Goal: Book appointment/travel/reservation

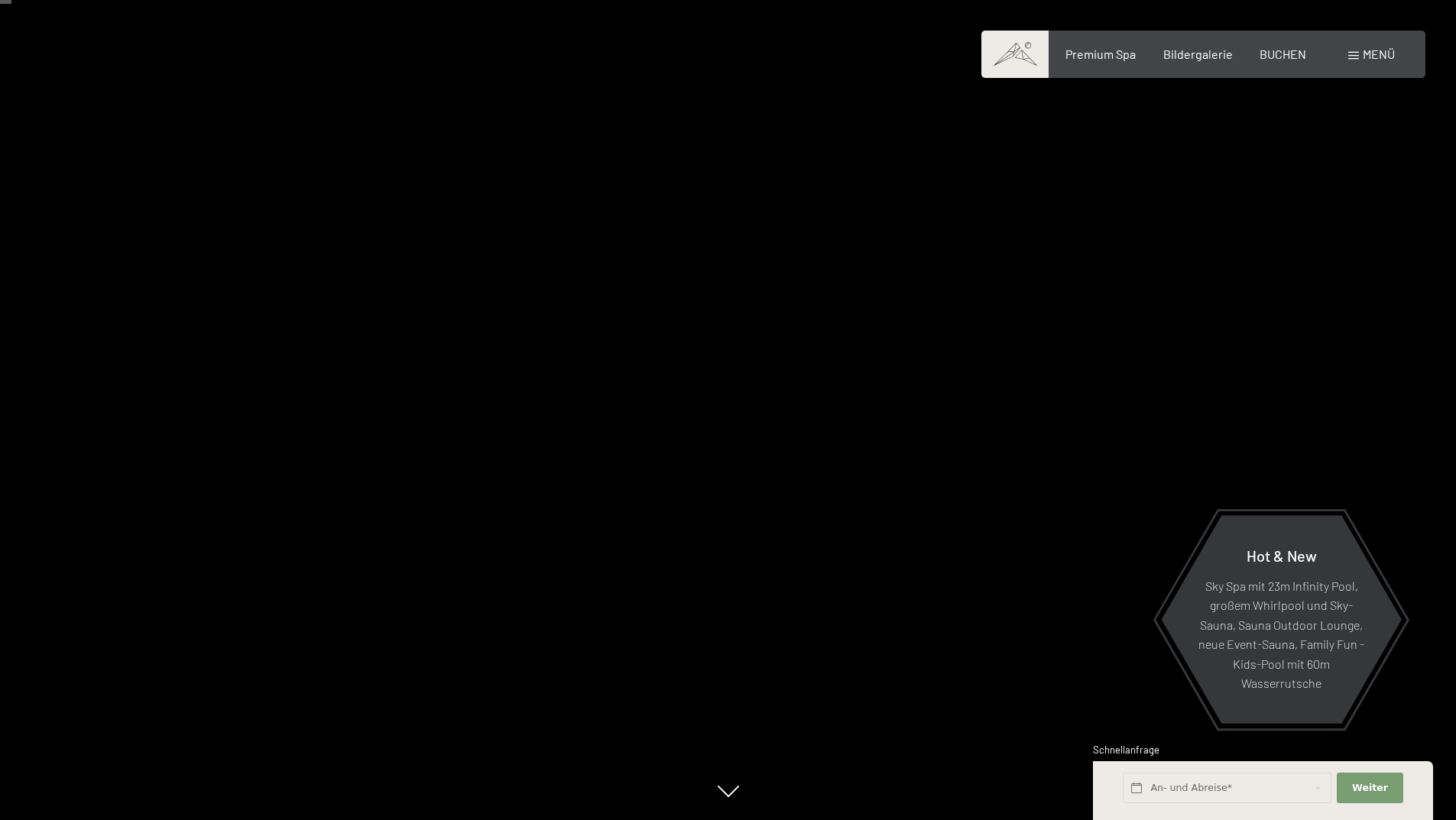
scroll to position [77, 0]
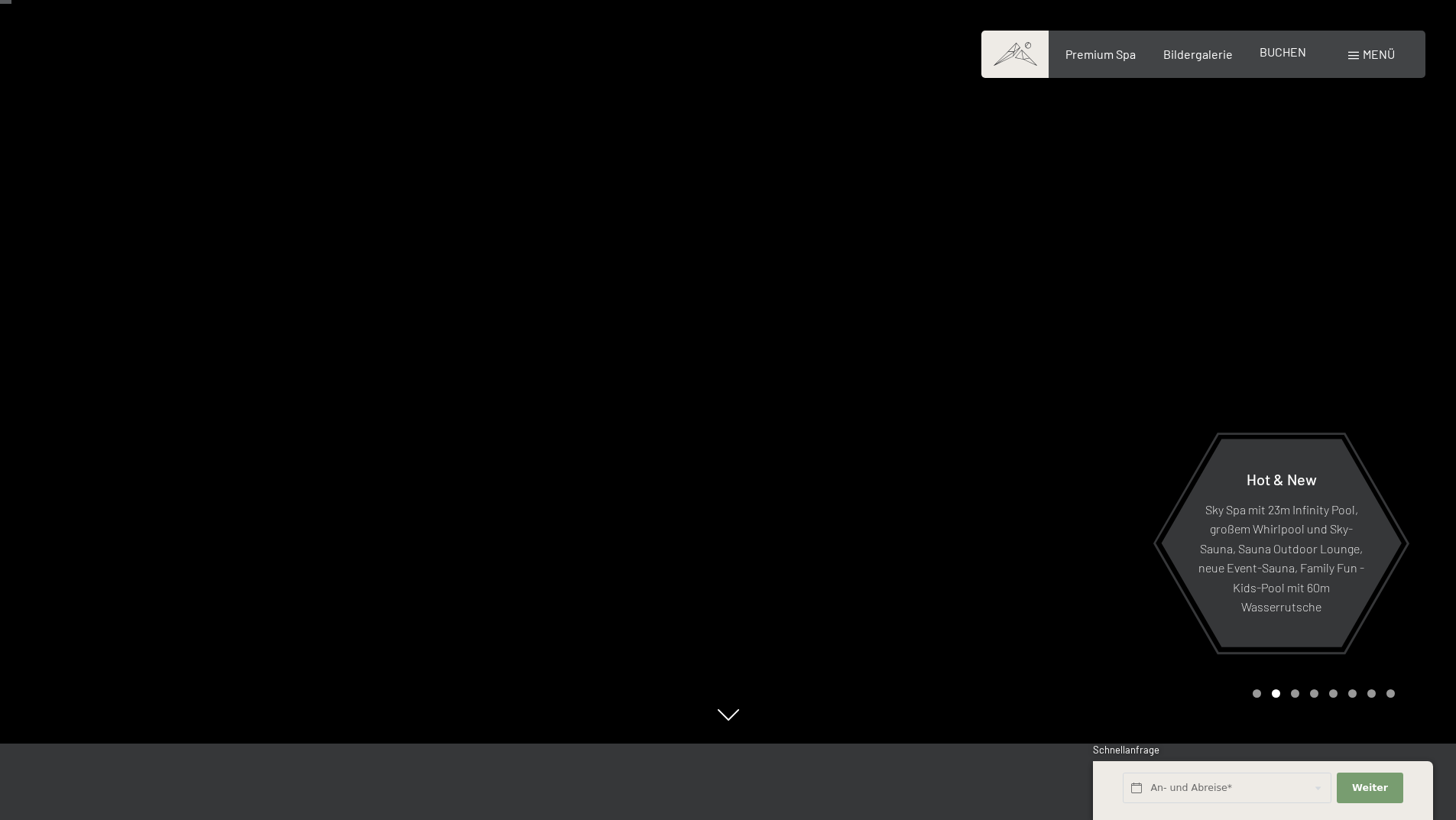
click at [1292, 56] on span "BUCHEN" at bounding box center [1282, 51] width 47 height 14
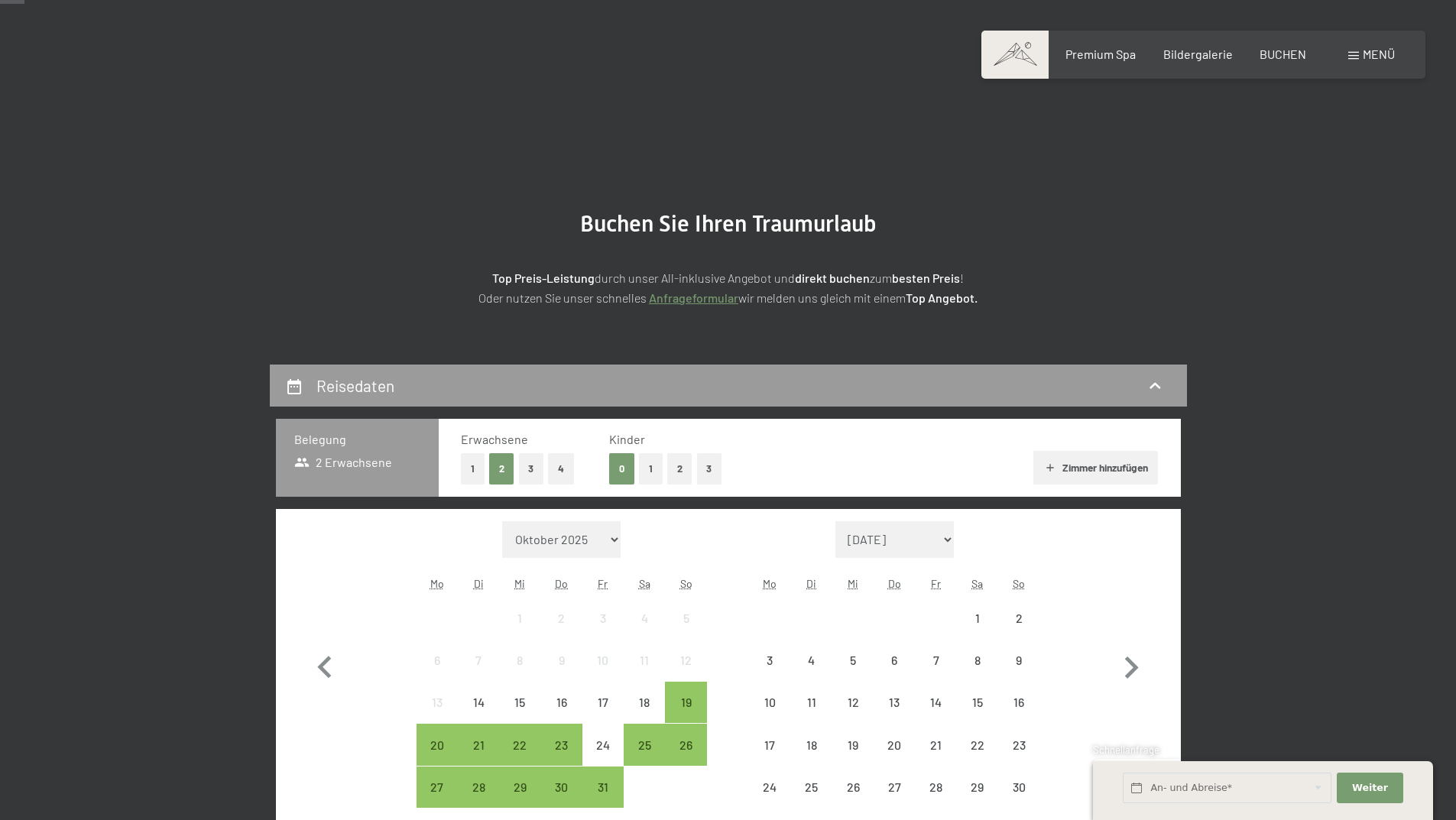
scroll to position [229, 0]
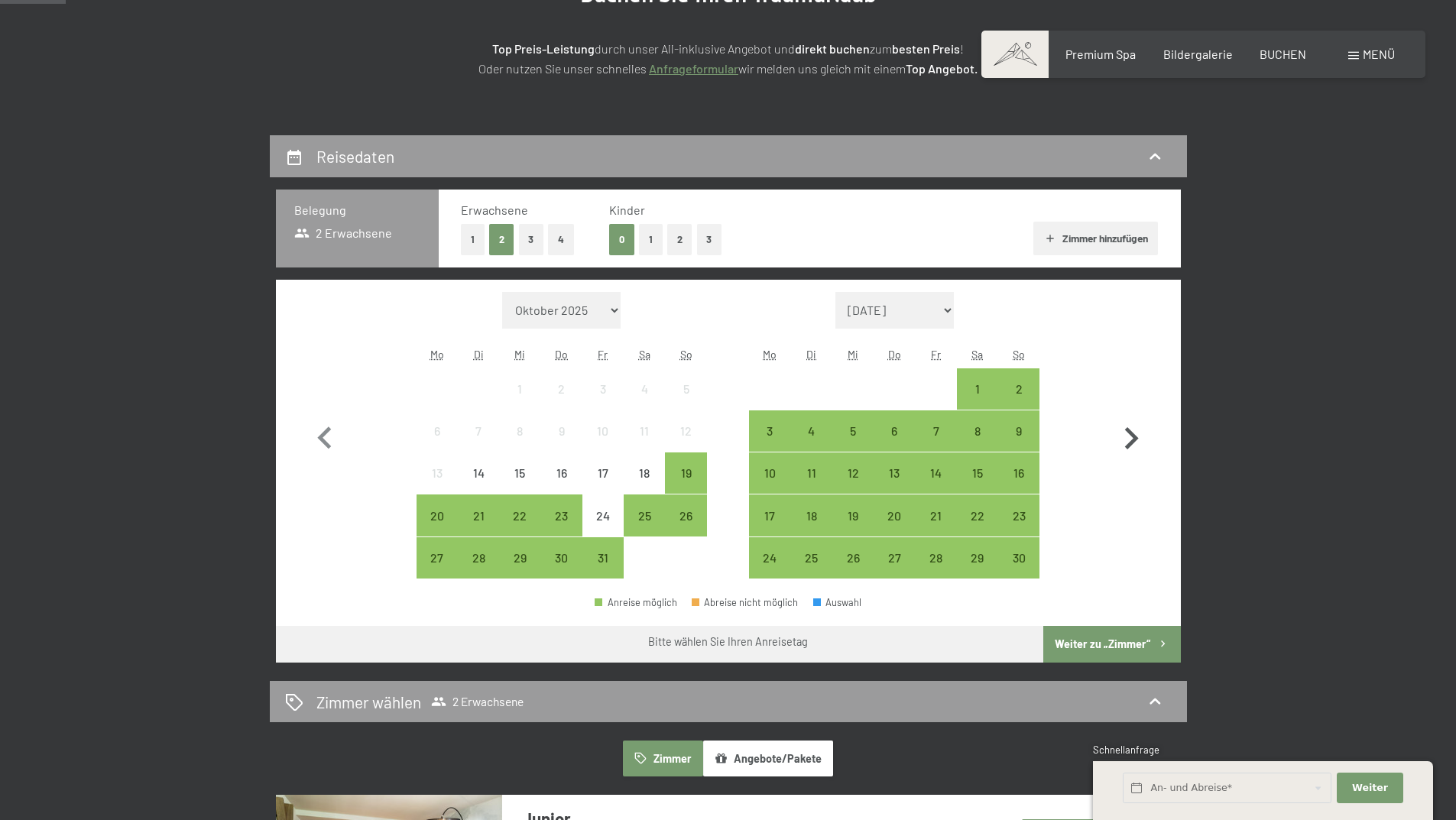
click at [1126, 431] on icon "button" at bounding box center [1131, 438] width 13 height 22
select select "2025-11-01"
select select "2025-12-01"
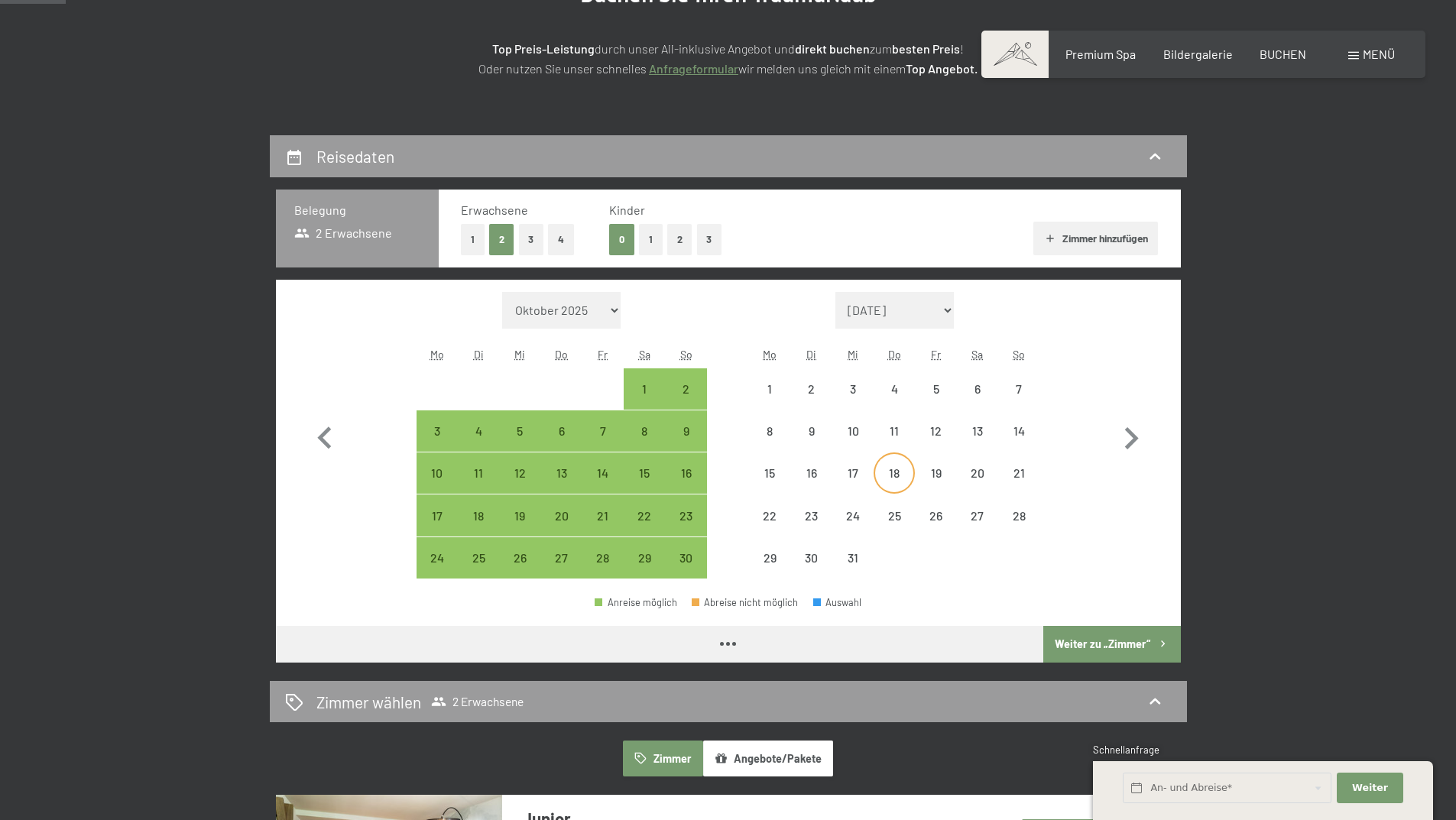
select select "2025-11-01"
select select "2025-12-01"
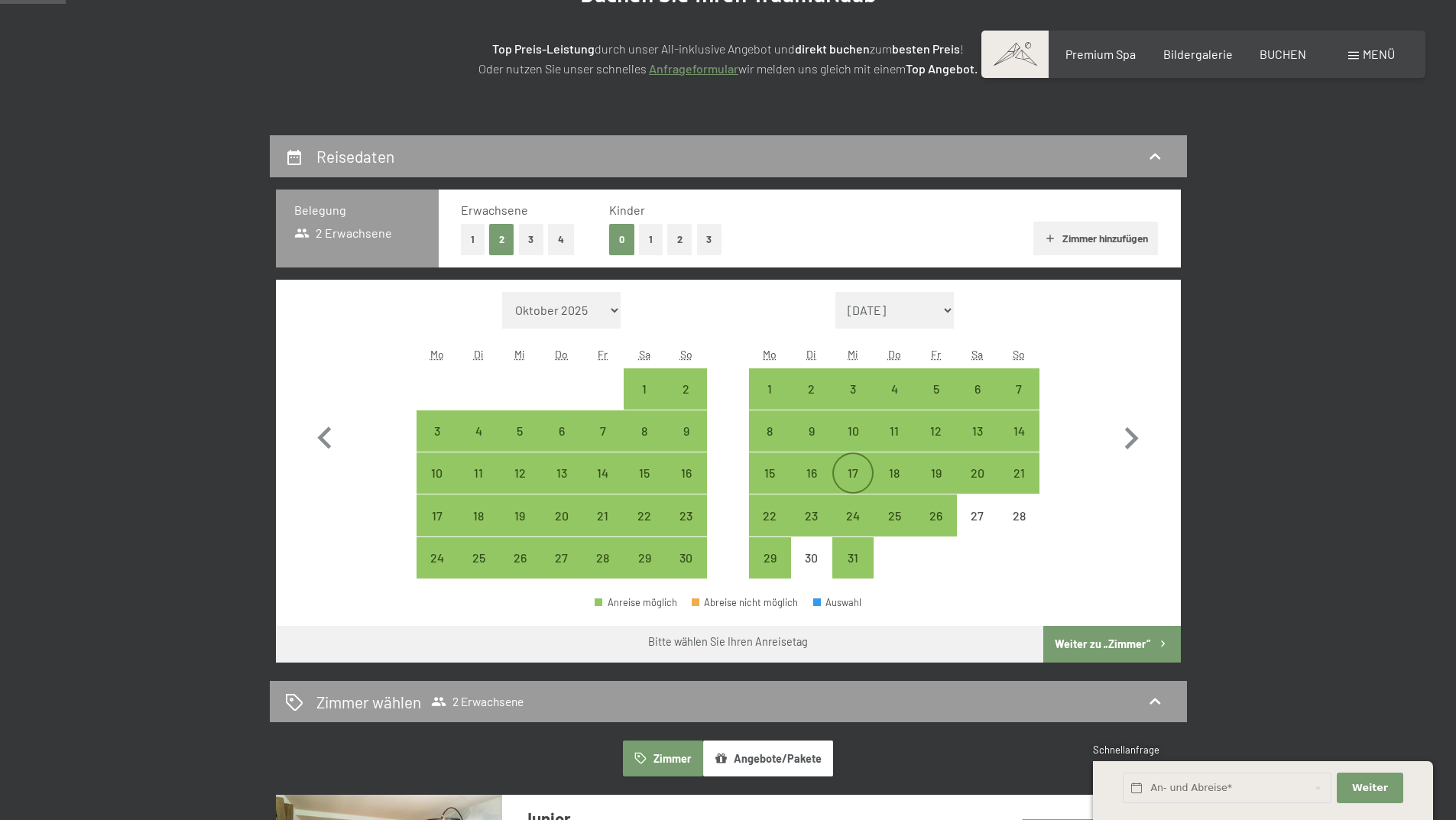
click at [861, 474] on div "17" at bounding box center [852, 486] width 38 height 38
select select "2025-11-01"
select select "2025-12-01"
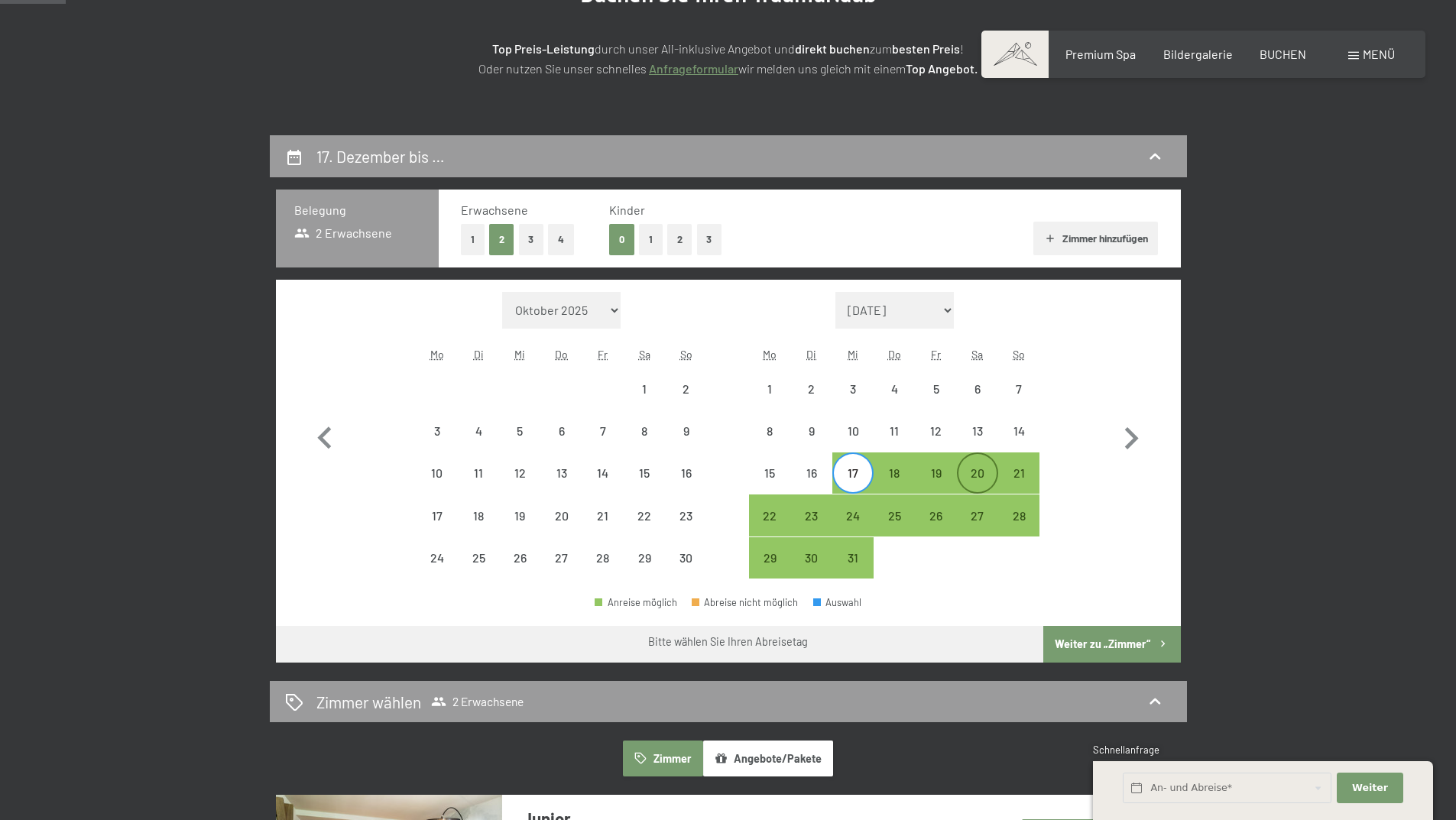
click at [979, 475] on div "20" at bounding box center [977, 486] width 38 height 38
select select "2025-11-01"
select select "2025-12-01"
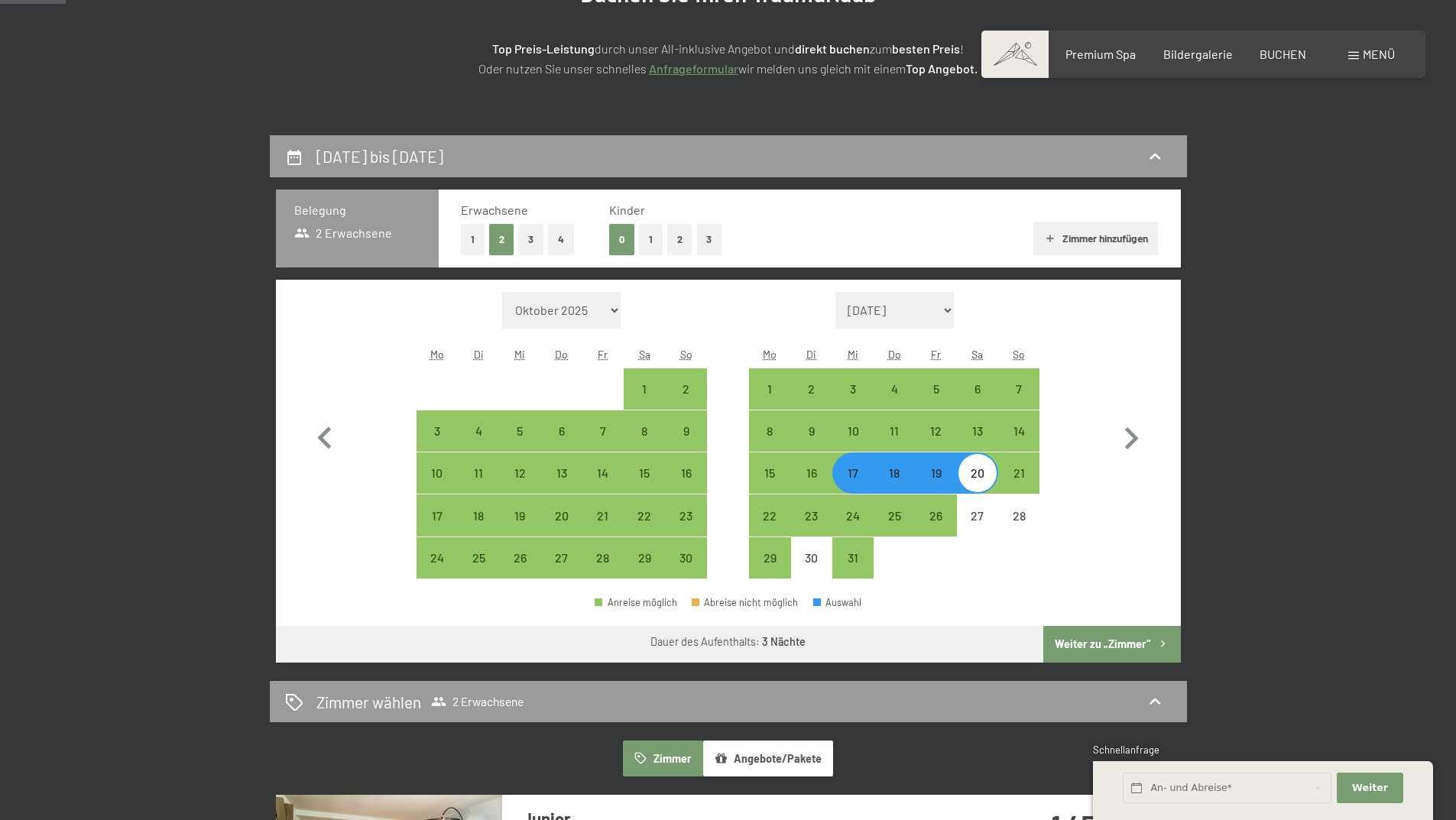
click at [1095, 645] on button "Weiter zu „Zimmer“" at bounding box center [1111, 644] width 137 height 36
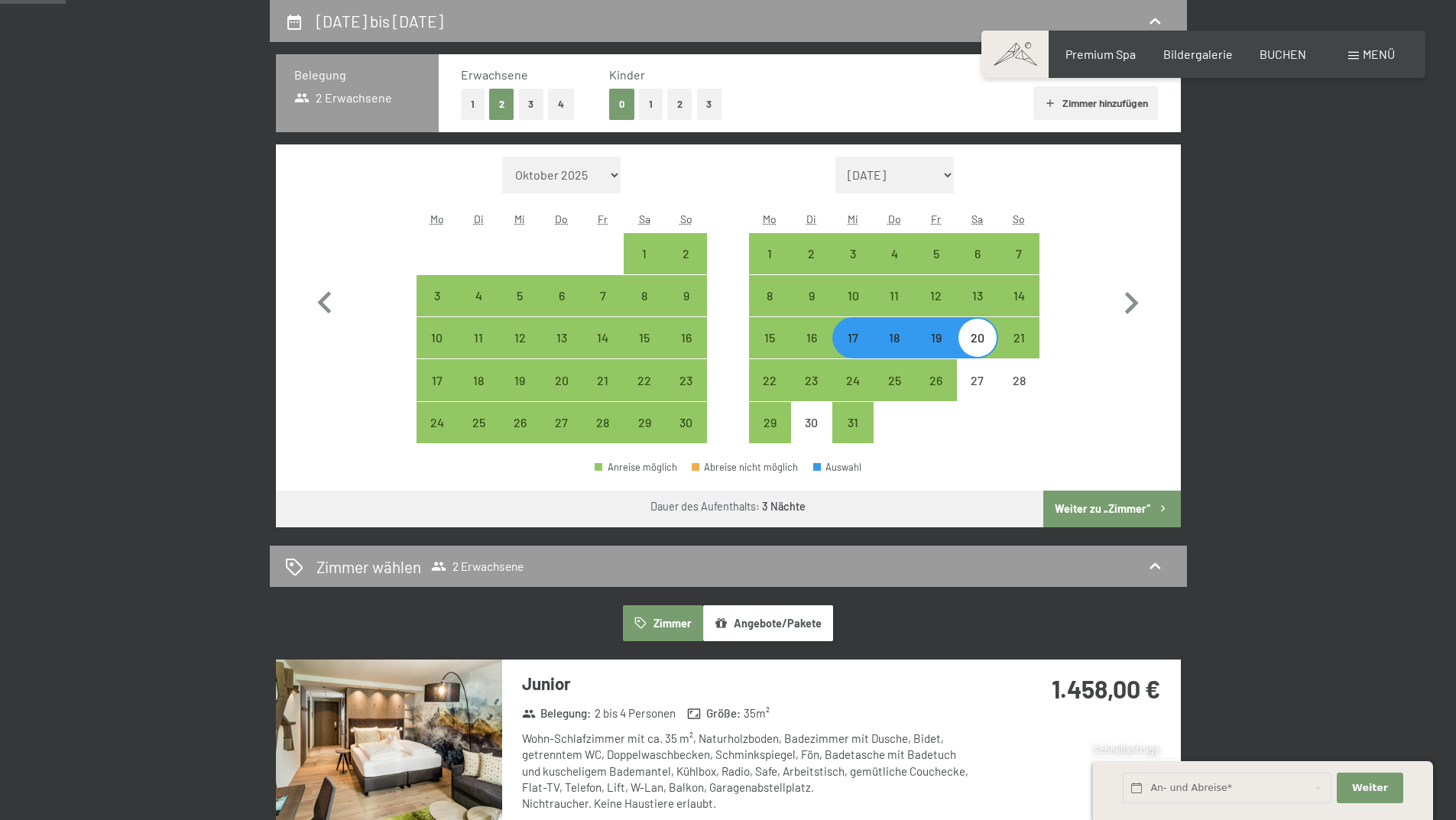
select select "2025-11-01"
select select "2025-12-01"
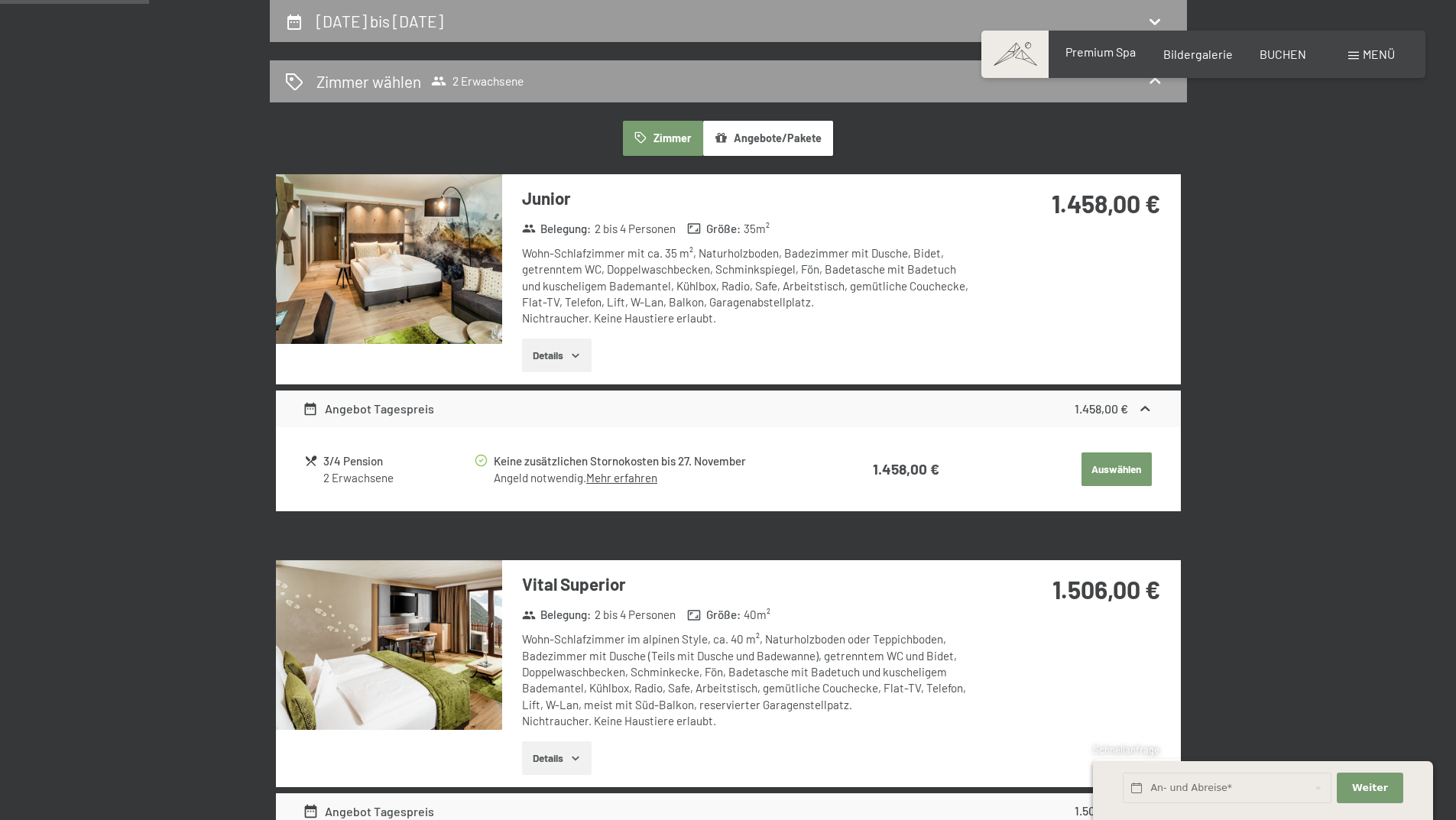
click at [1099, 54] on span "Premium Spa" at bounding box center [1100, 51] width 70 height 14
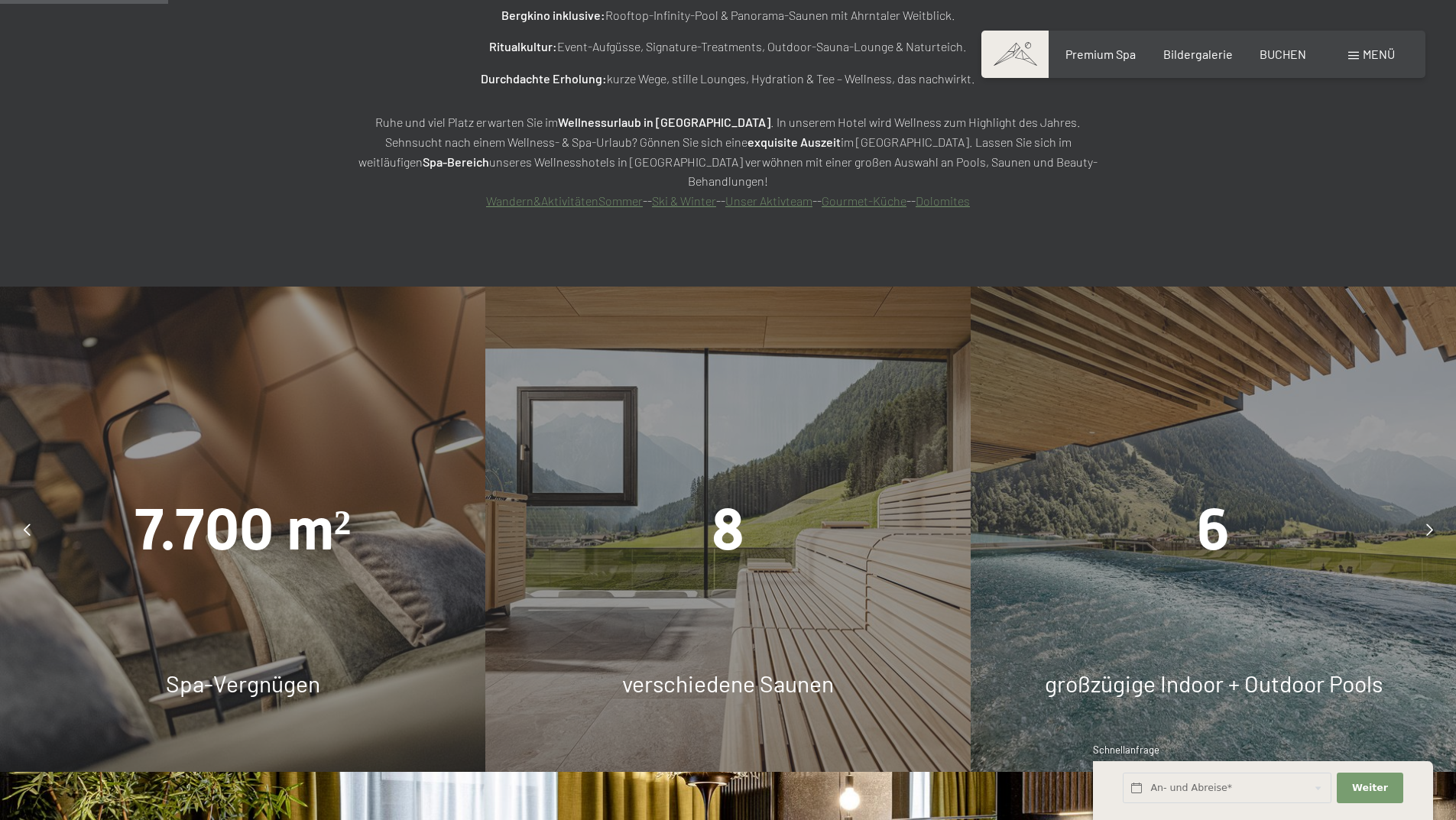
scroll to position [1376, 0]
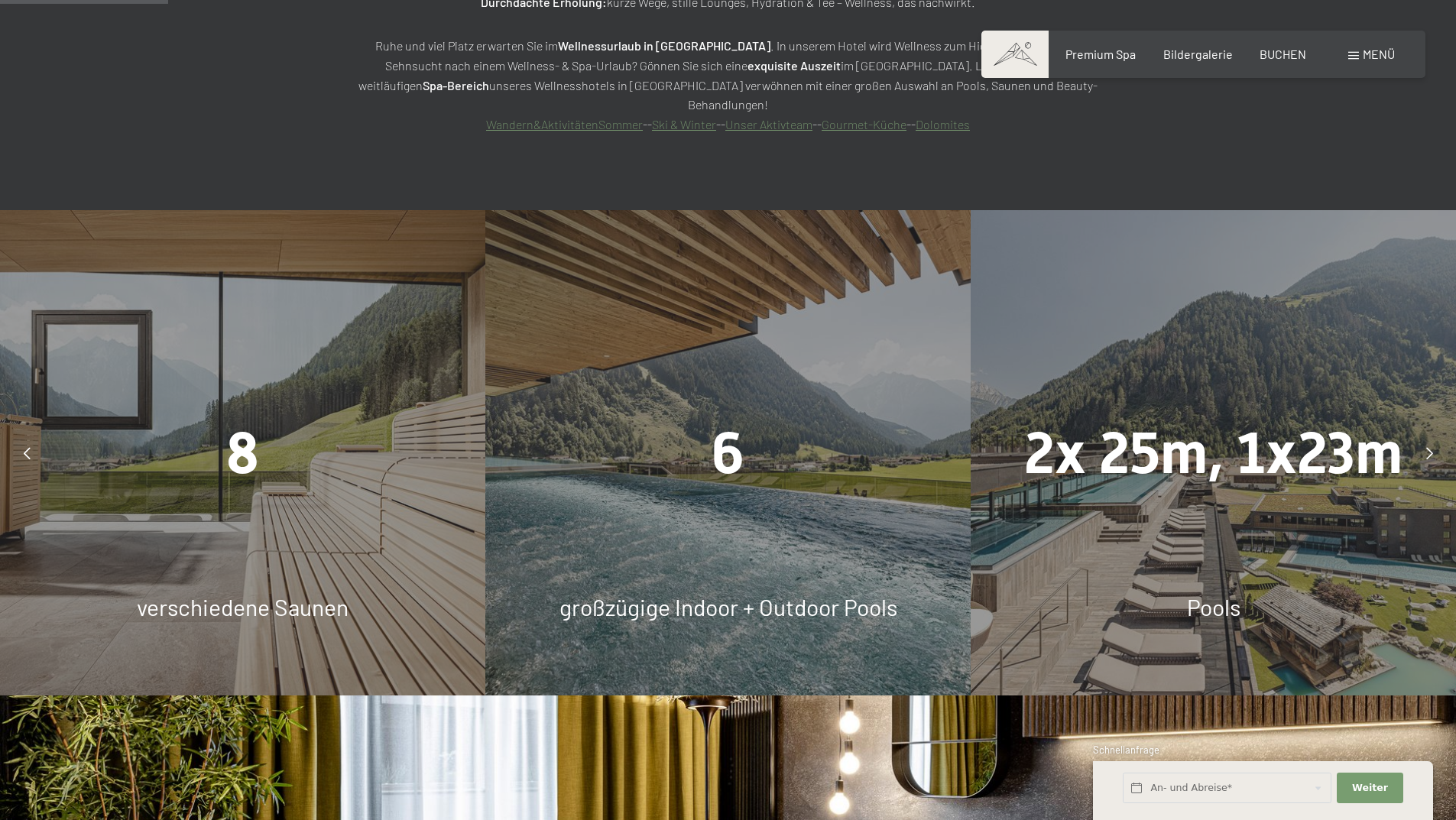
click at [737, 420] on span "6" at bounding box center [728, 453] width 33 height 67
click at [1202, 593] on span "Pools" at bounding box center [1214, 606] width 54 height 28
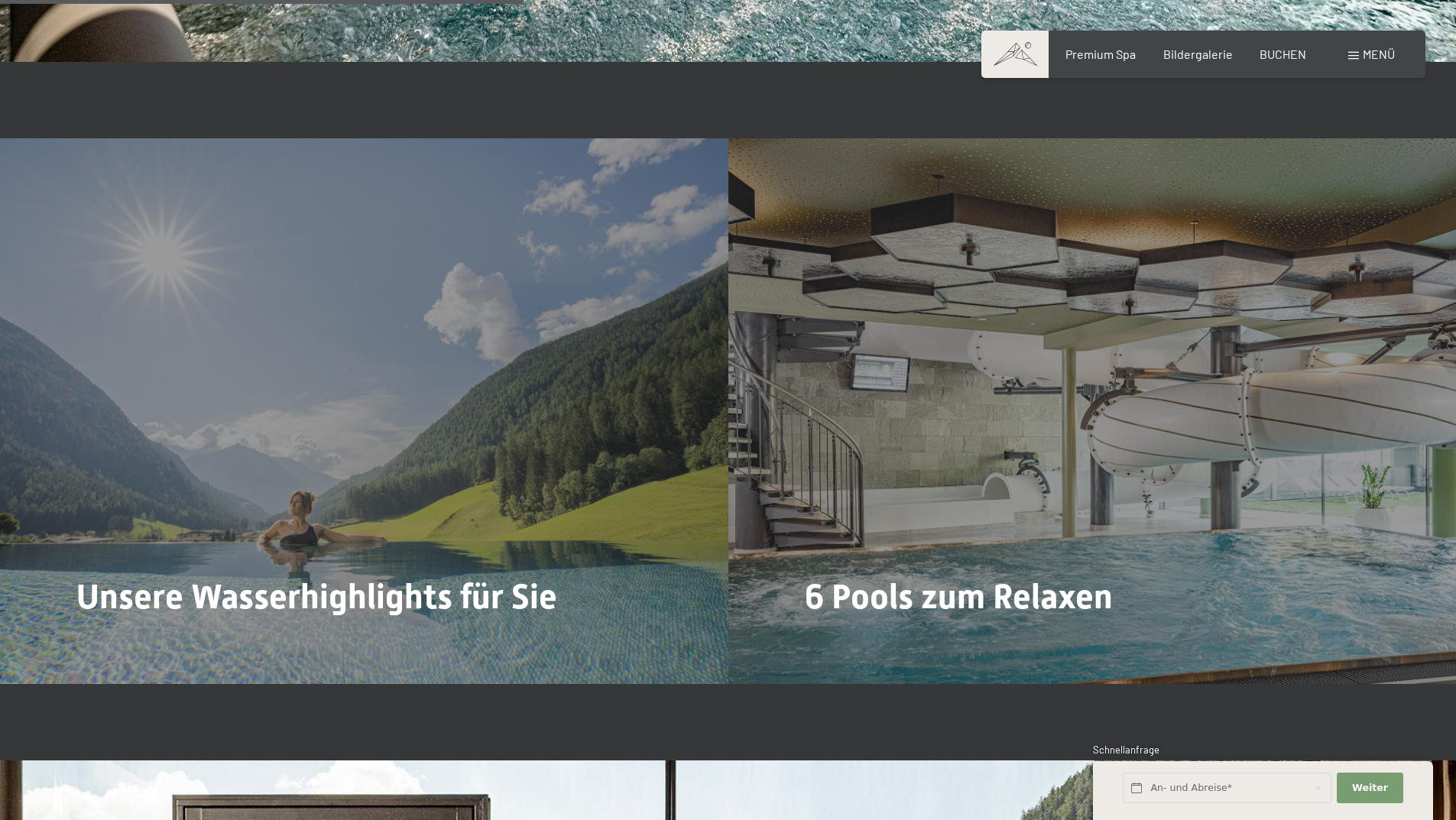
scroll to position [4279, 0]
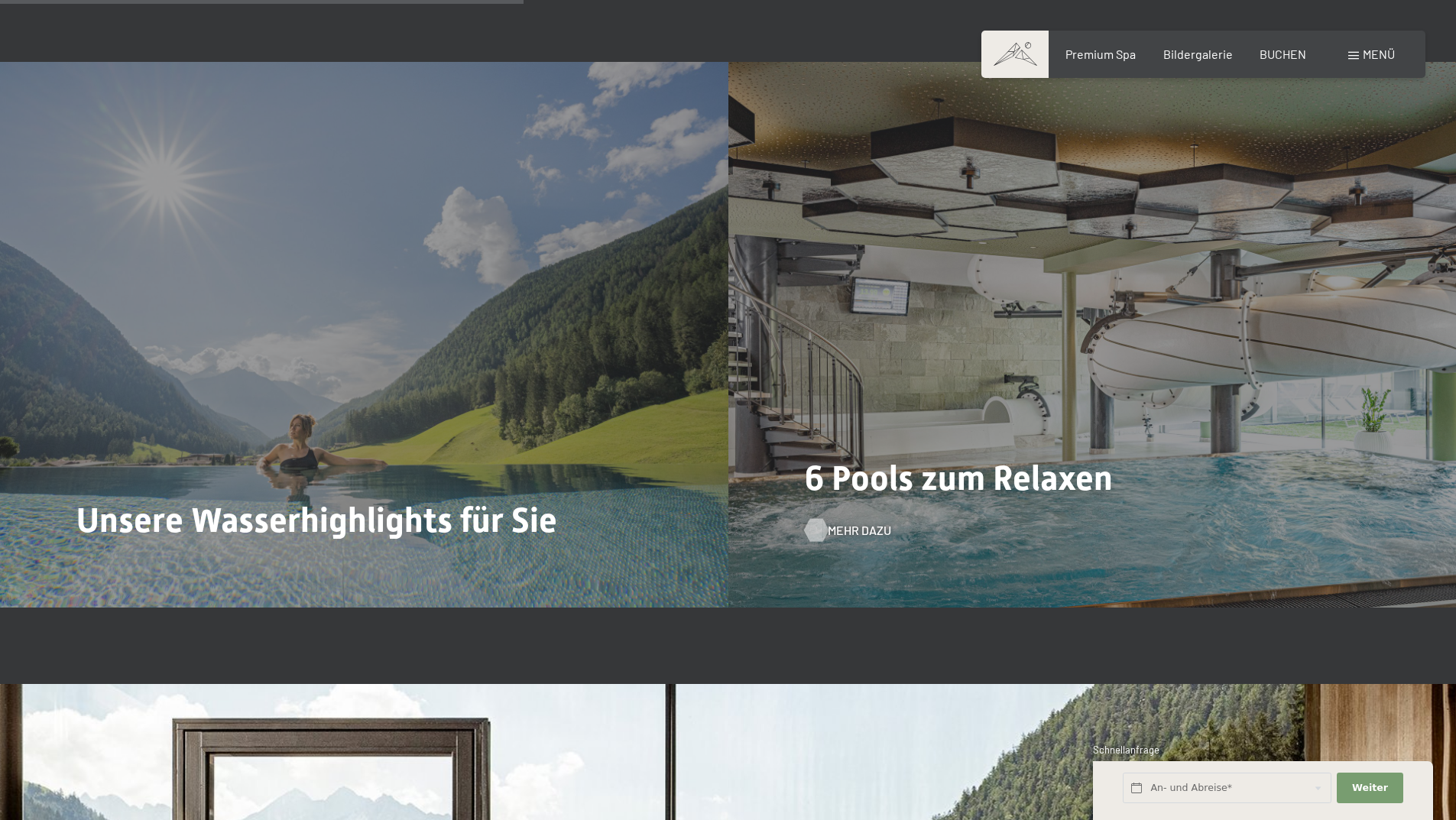
click at [844, 522] on span "Mehr dazu" at bounding box center [859, 530] width 63 height 17
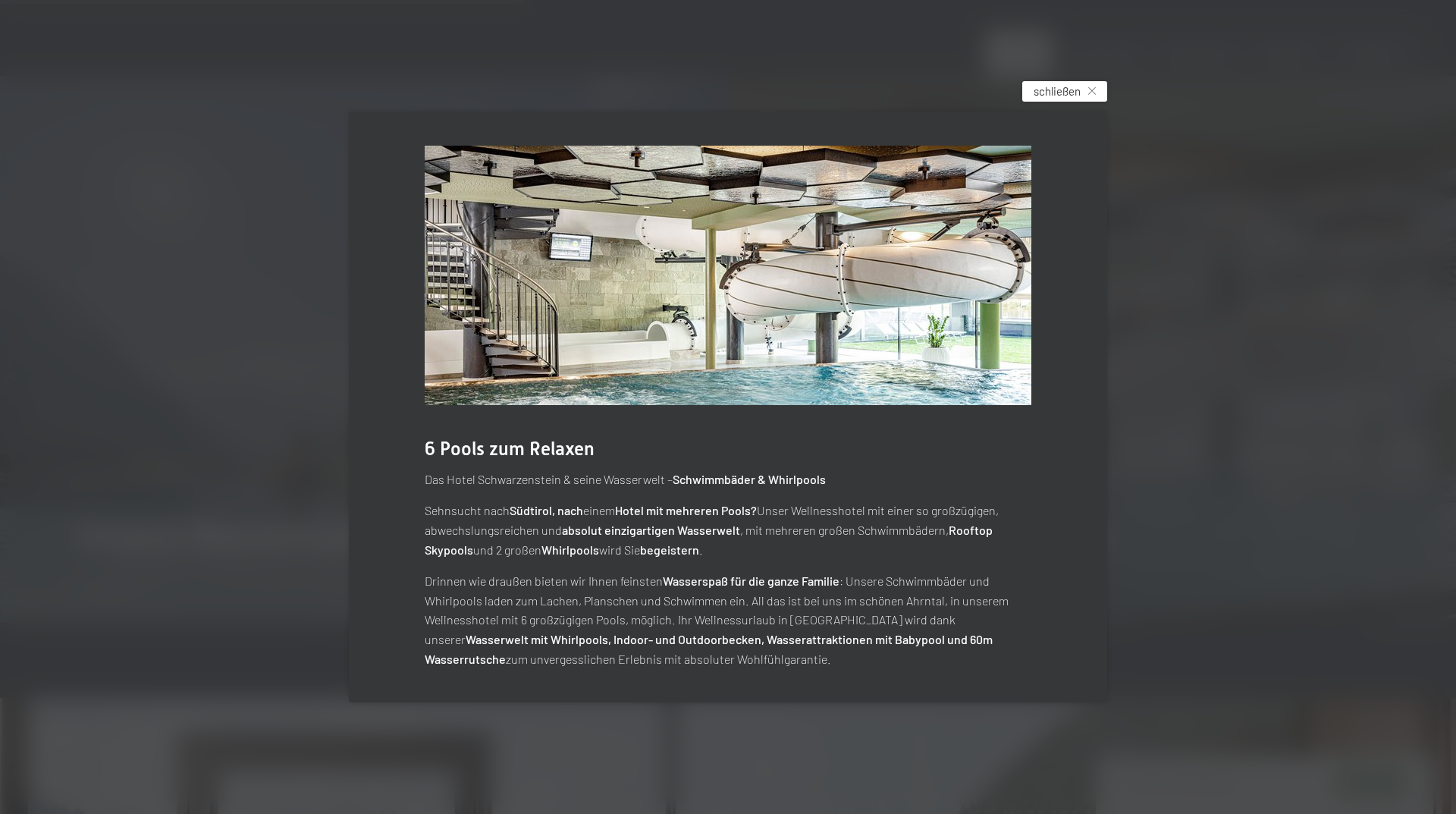
click at [1078, 95] on span "schließen" at bounding box center [1057, 92] width 47 height 16
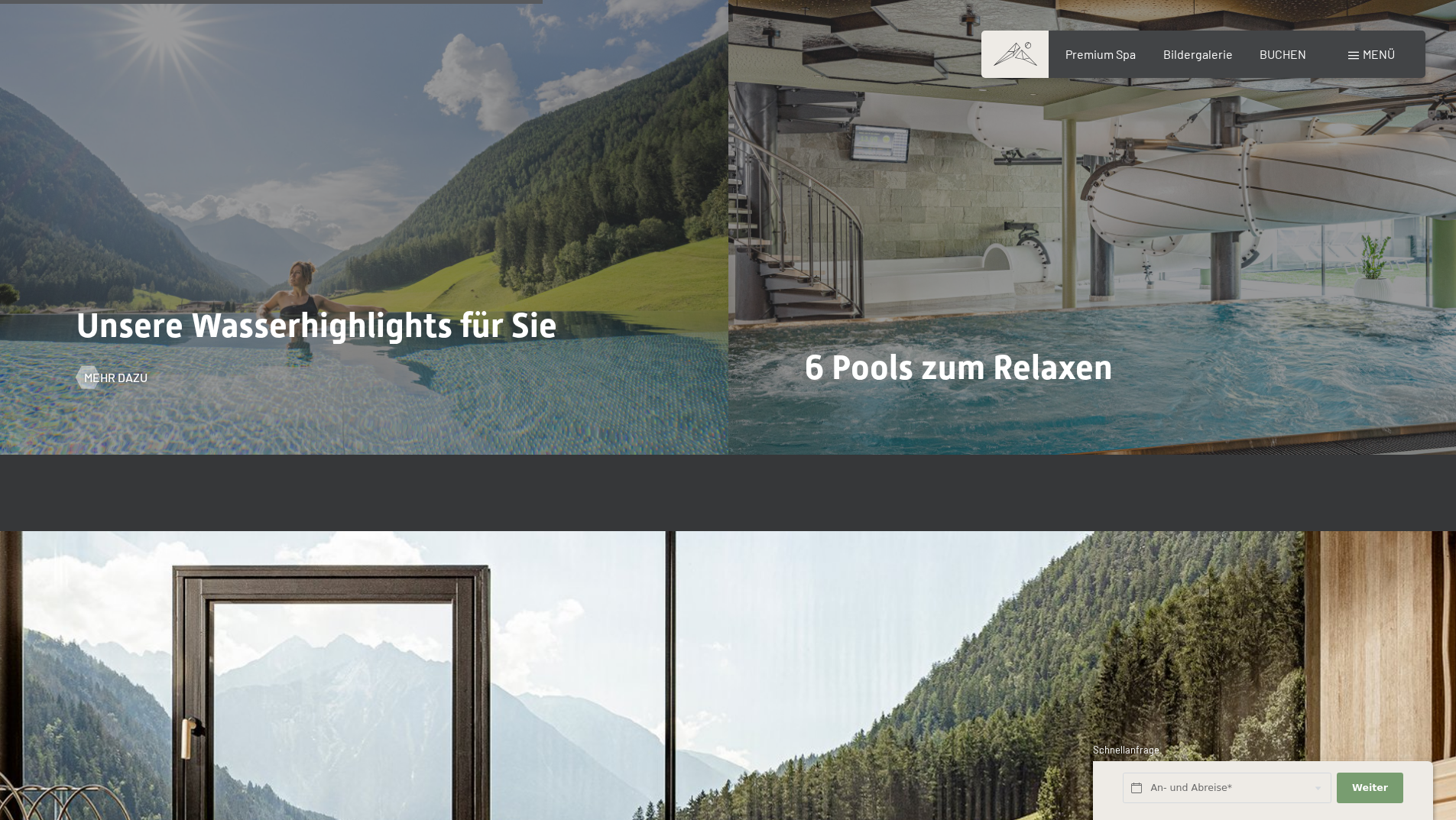
scroll to position [4585, 0]
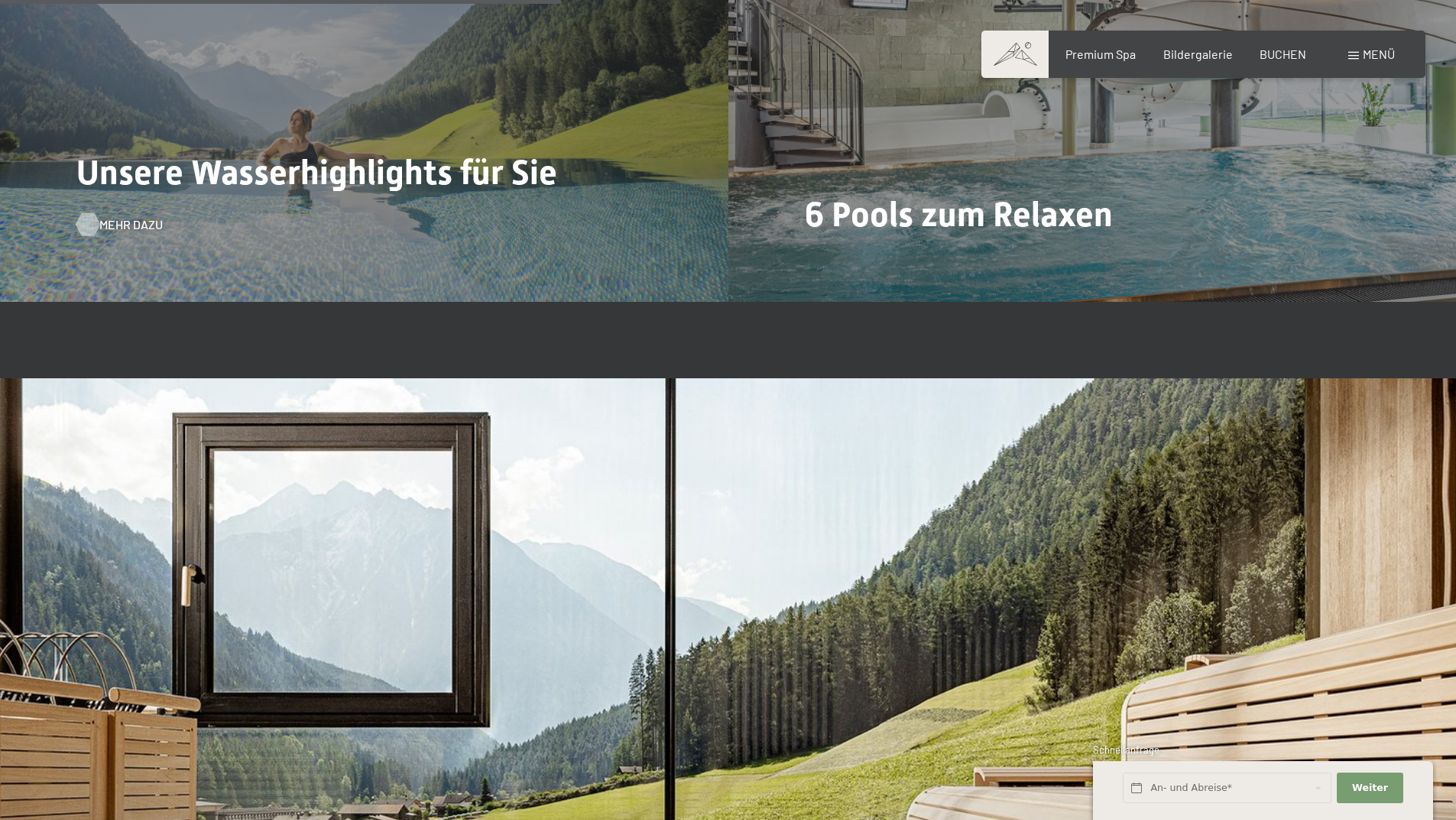
click at [106, 216] on span "Mehr dazu" at bounding box center [131, 224] width 63 height 17
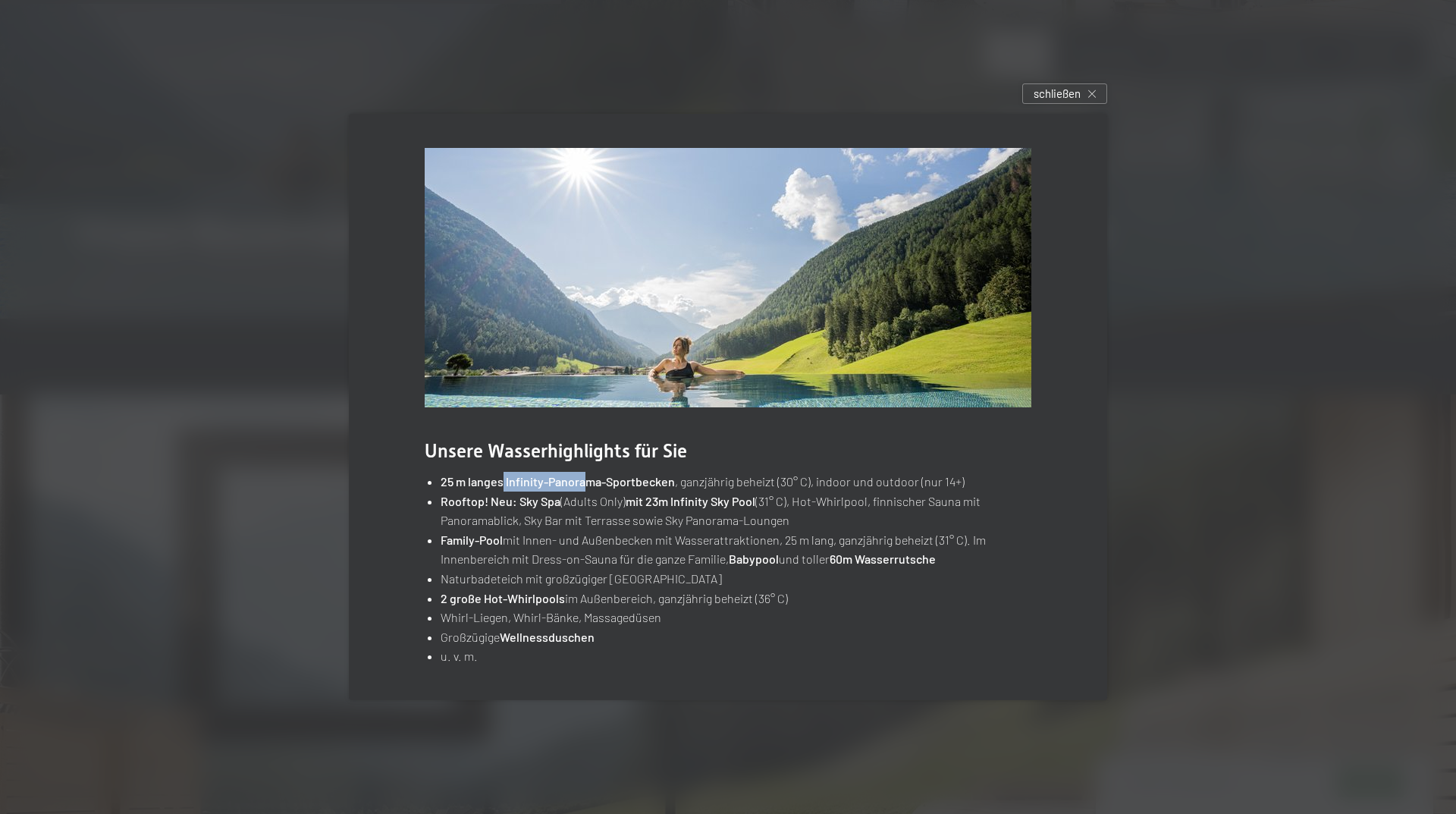
drag, startPoint x: 503, startPoint y: 485, endPoint x: 582, endPoint y: 485, distance: 79.0
click at [582, 485] on strong "25 m langes Infinity-Panorama-Sportbecken" at bounding box center [558, 481] width 234 height 14
drag, startPoint x: 544, startPoint y: 501, endPoint x: 663, endPoint y: 508, distance: 119.2
click at [663, 508] on li "Rooftop! Neu: Sky Spa (Adults Only) mit 23m Infinity Sky Pool (31° C), Hot-Whir…" at bounding box center [736, 510] width 591 height 38
drag, startPoint x: 462, startPoint y: 595, endPoint x: 583, endPoint y: 603, distance: 121.3
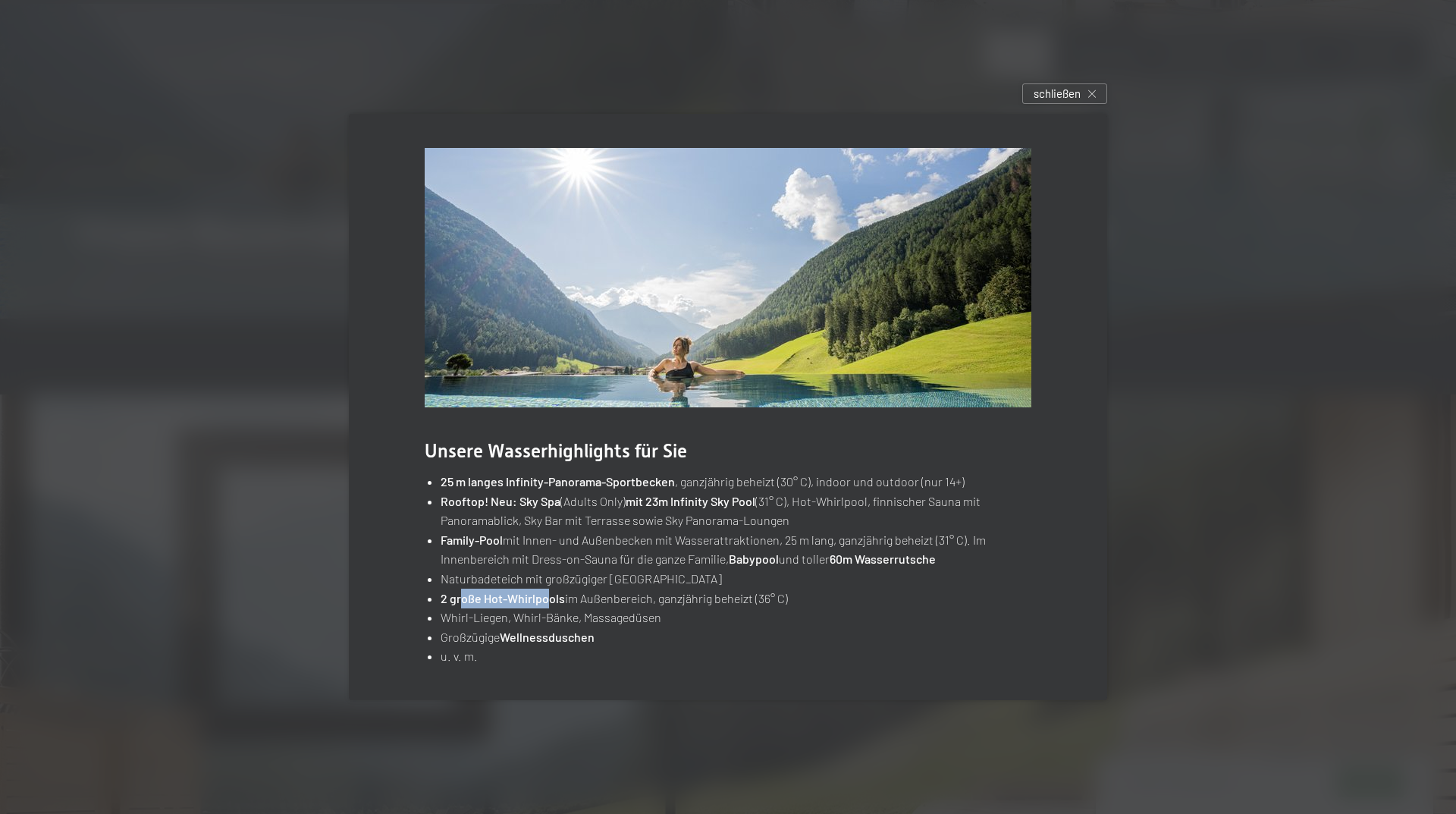
click at [583, 603] on li "2 große Hot-Whirlpools im Außenbereich, ganzjährig beheizt (36° C)" at bounding box center [736, 598] width 591 height 20
click at [671, 601] on li "2 große Hot-Whirlpools im Außenbereich, ganzjährig beheizt (36° C)" at bounding box center [736, 598] width 591 height 20
drag, startPoint x: 500, startPoint y: 635, endPoint x: 573, endPoint y: 641, distance: 73.2
click at [570, 641] on li "Großzügige Wellnessduschen" at bounding box center [736, 637] width 591 height 20
drag, startPoint x: 841, startPoint y: 558, endPoint x: 905, endPoint y: 558, distance: 64.0
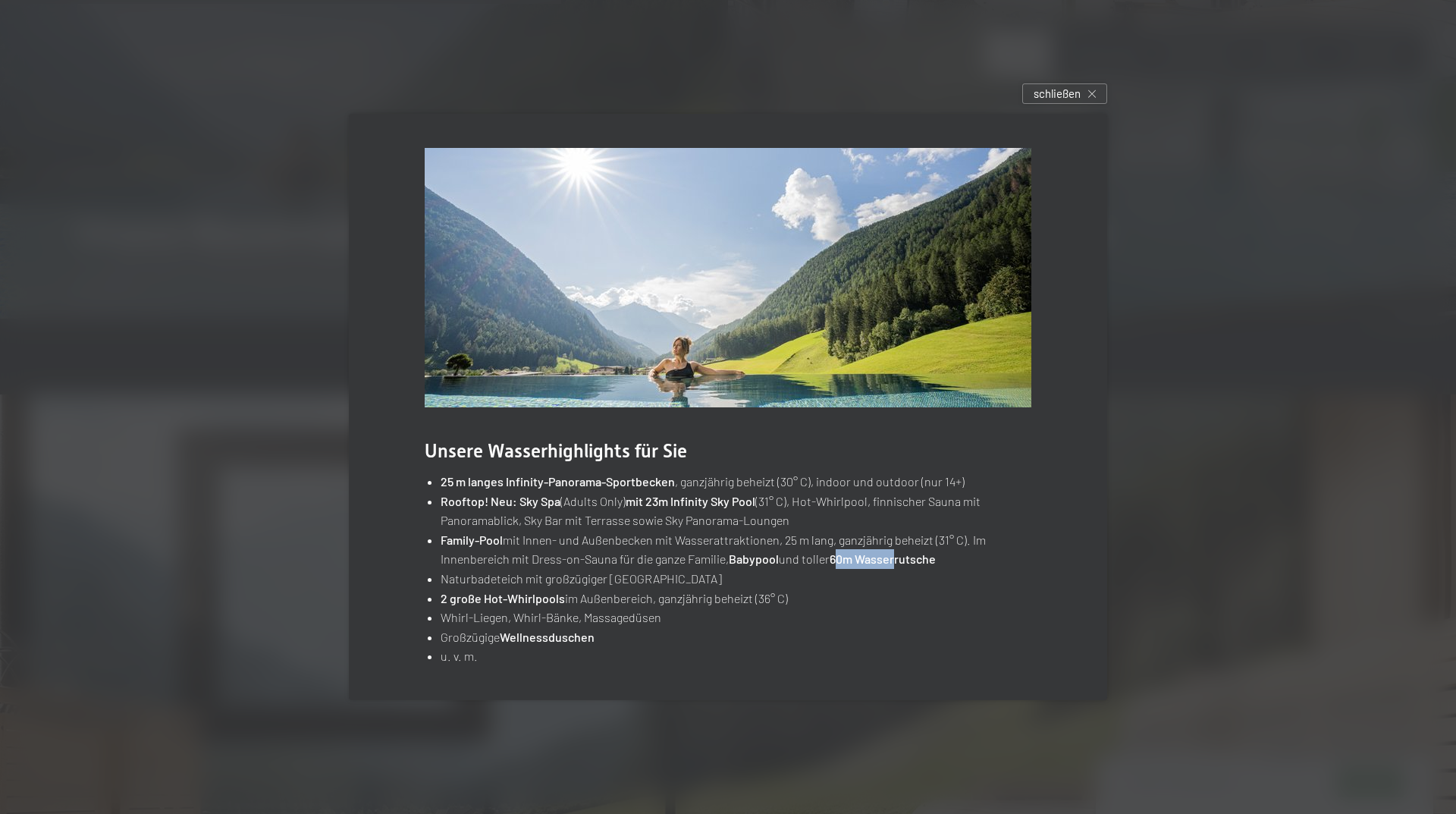
click at [905, 558] on strong "60m Wasserrutsche" at bounding box center [883, 559] width 107 height 14
click at [1064, 92] on span "schließen" at bounding box center [1057, 93] width 47 height 16
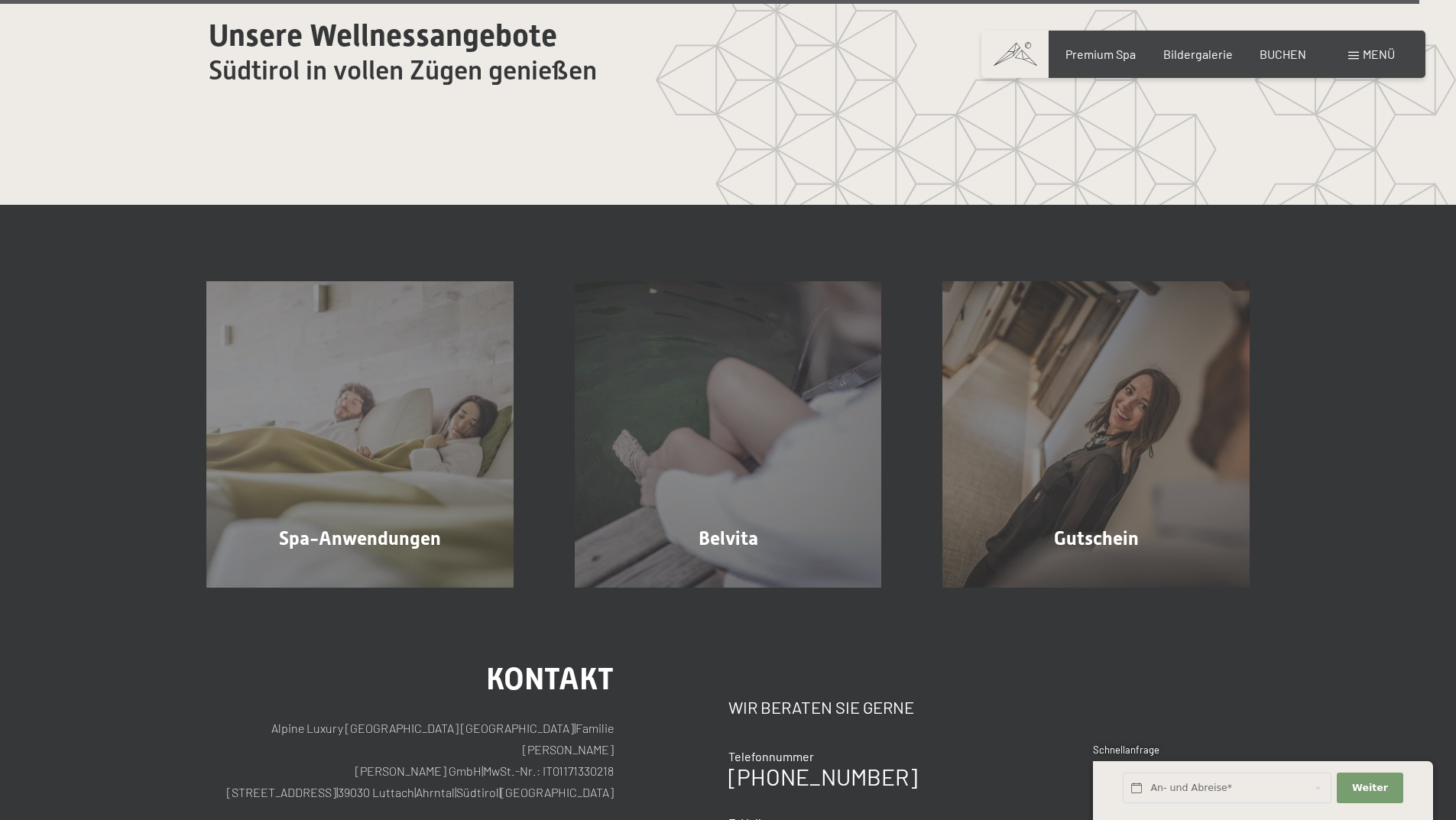
scroll to position [10164, 0]
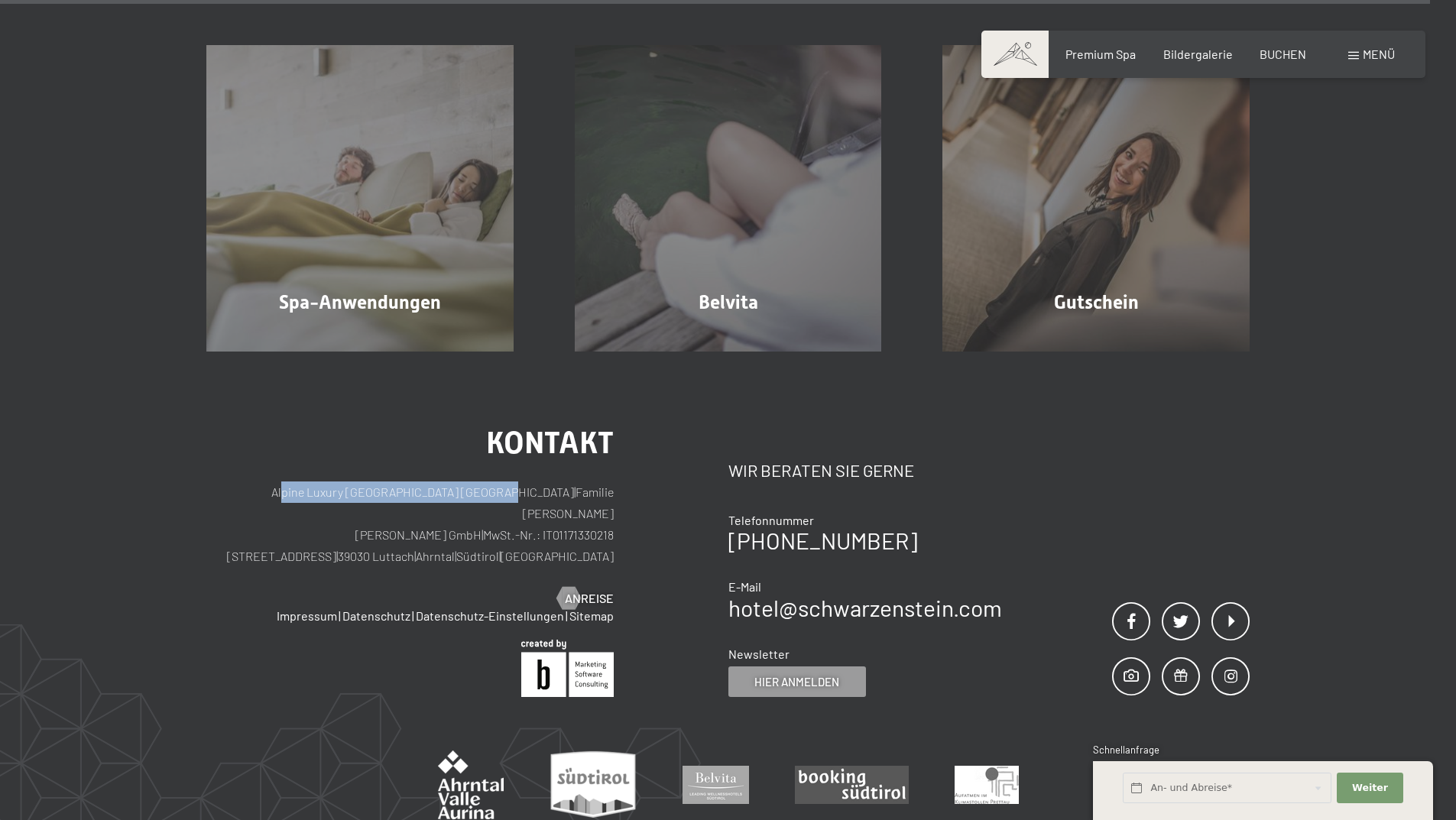
drag, startPoint x: 270, startPoint y: 433, endPoint x: 495, endPoint y: 436, distance: 225.0
click at [495, 481] on p "Alpine Luxury [GEOGRAPHIC_DATA] SCHWARZENSTEIN | Familie [PERSON_NAME] [PERSON_…" at bounding box center [410, 524] width 407 height 85
drag, startPoint x: 470, startPoint y: 437, endPoint x: 385, endPoint y: 446, distance: 85.5
click at [404, 481] on p "Alpine Luxury [GEOGRAPHIC_DATA] SCHWARZENSTEIN | Familie [PERSON_NAME] [PERSON_…" at bounding box center [410, 524] width 407 height 85
drag, startPoint x: 331, startPoint y: 480, endPoint x: 481, endPoint y: 483, distance: 150.0
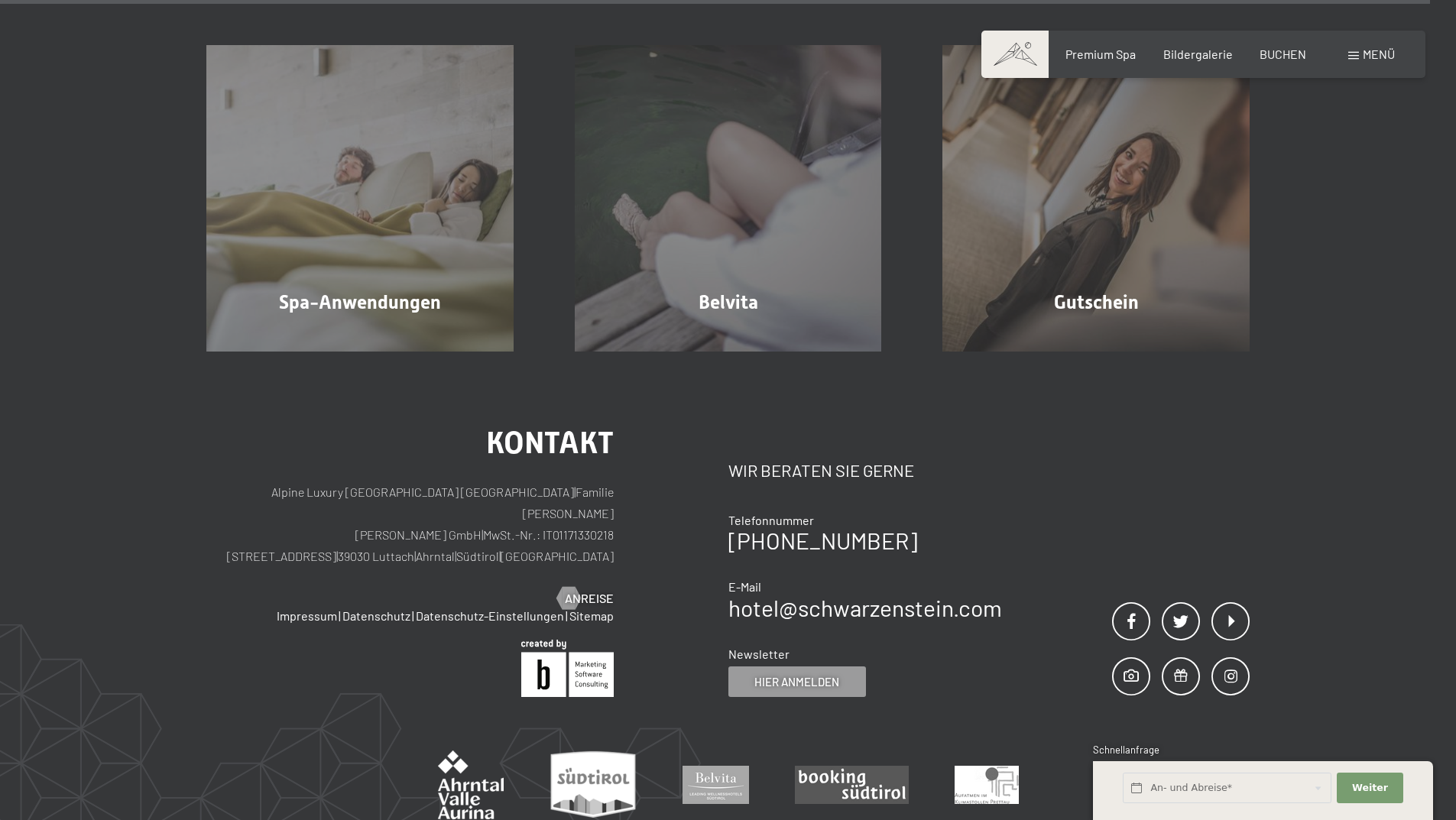
click at [481, 483] on p "Alpine Luxury [GEOGRAPHIC_DATA] SCHWARZENSTEIN | Familie [PERSON_NAME] [PERSON_…" at bounding box center [410, 524] width 407 height 85
copy p "[STREET_ADDRESS]"
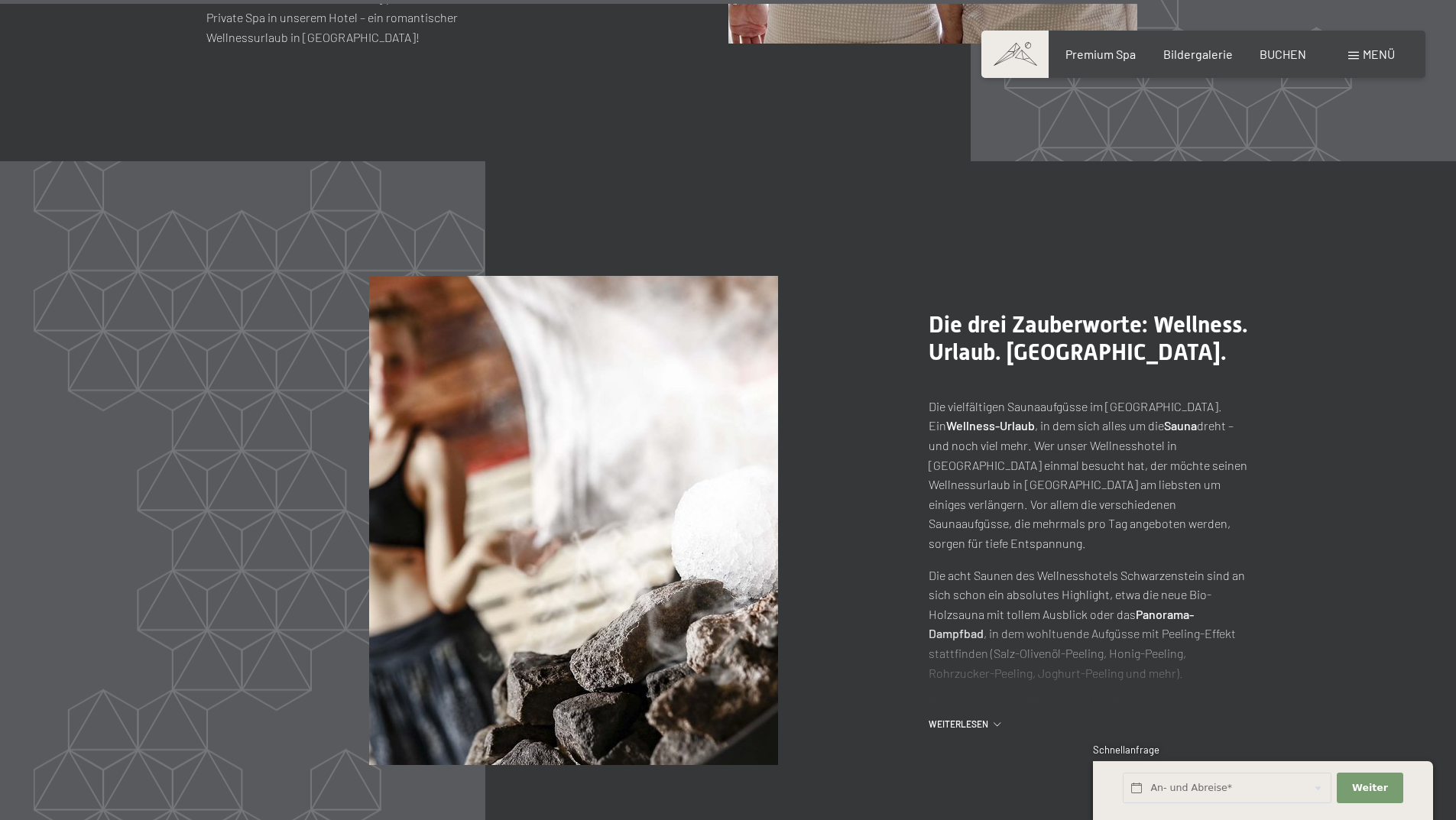
scroll to position [8100, 0]
